Goal: Navigation & Orientation: Find specific page/section

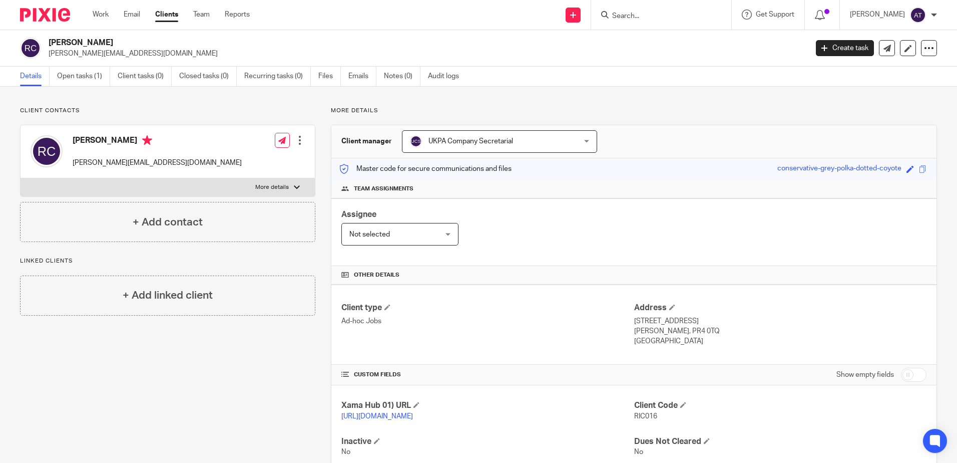
drag, startPoint x: 479, startPoint y: 40, endPoint x: 517, endPoint y: 29, distance: 39.6
click at [479, 40] on h2 "Richard Jack Cupid" at bounding box center [350, 43] width 602 height 11
